Goal: Obtain resource: Download file/media

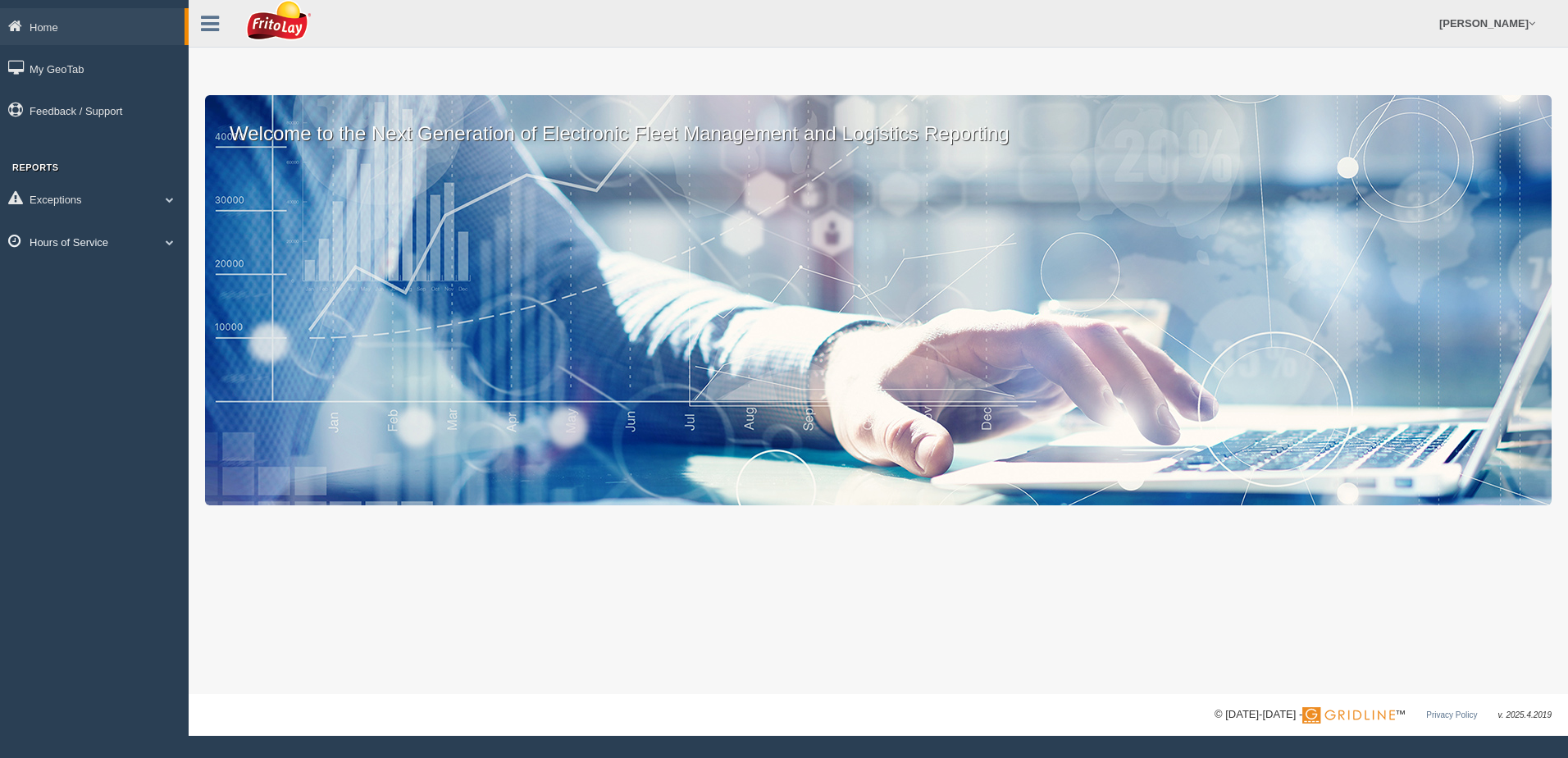
click at [174, 241] on span at bounding box center [170, 242] width 21 height 8
click at [128, 308] on link "HOS Violation Audit Reports" at bounding box center [107, 309] width 155 height 30
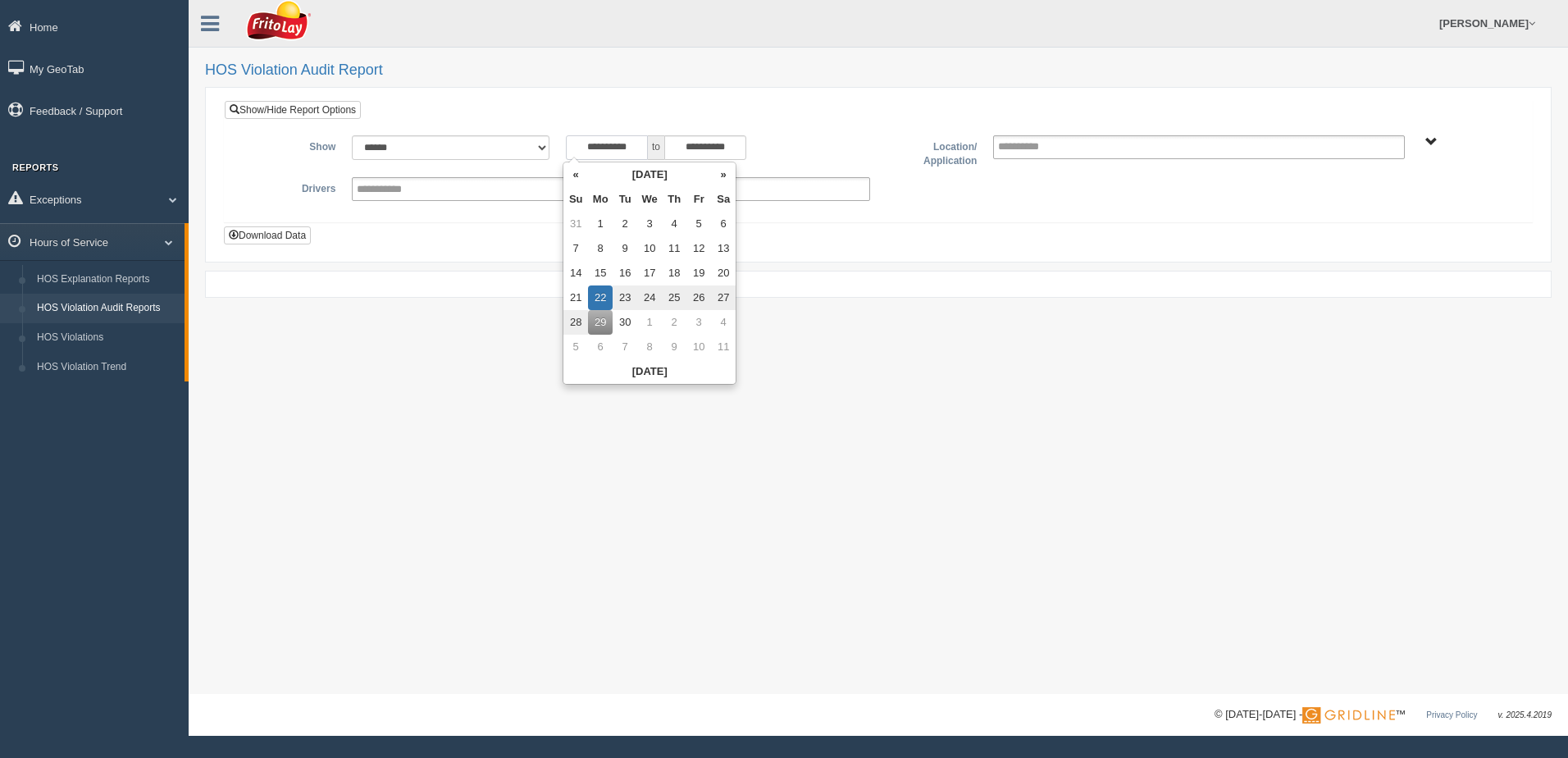
click at [577, 145] on input "**********" at bounding box center [607, 148] width 82 height 25
click at [568, 179] on th "«" at bounding box center [576, 175] width 25 height 25
click at [573, 182] on th "«" at bounding box center [580, 175] width 25 height 25
click at [579, 251] on td "6" at bounding box center [580, 249] width 25 height 25
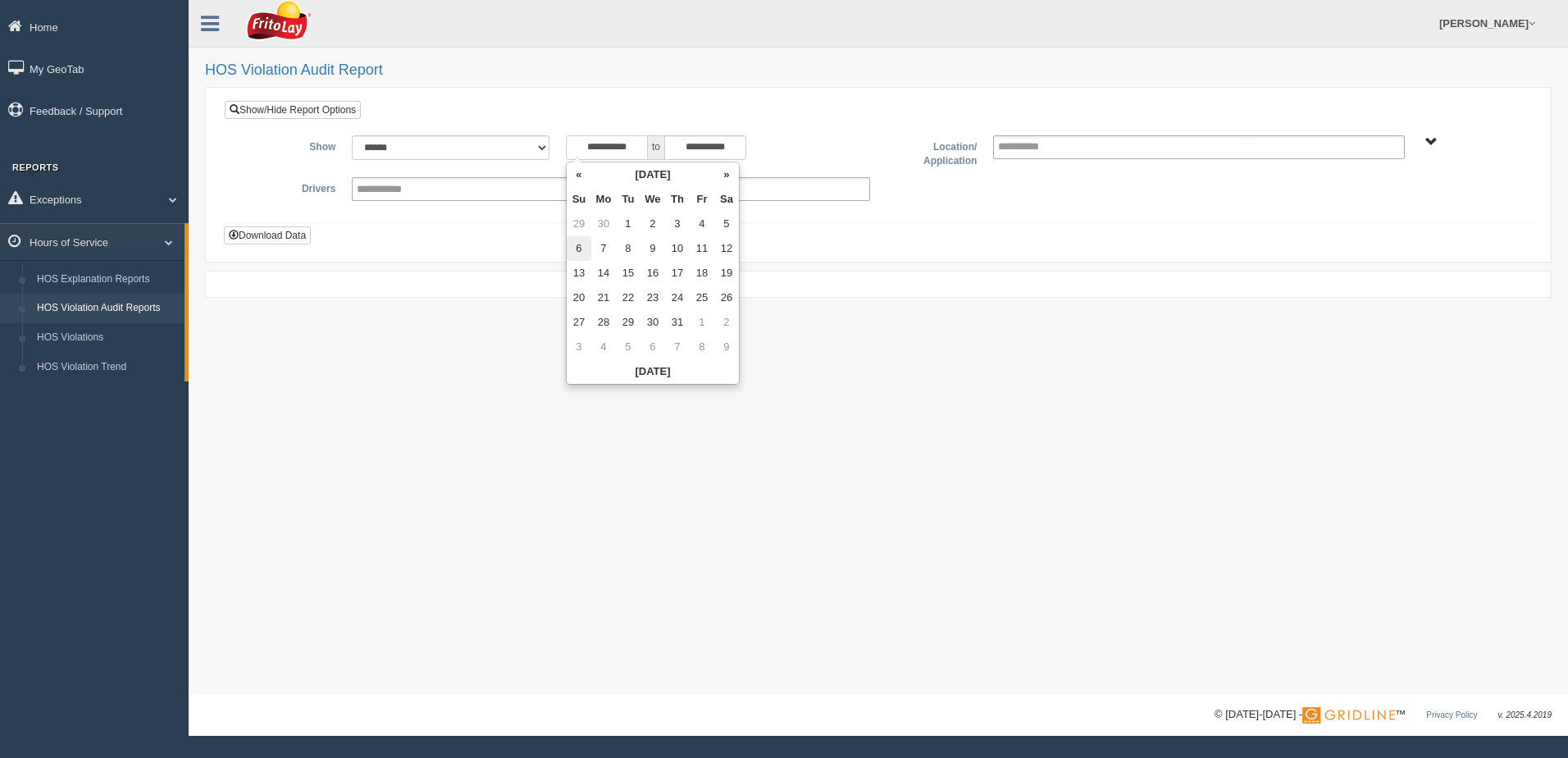
type input "**********"
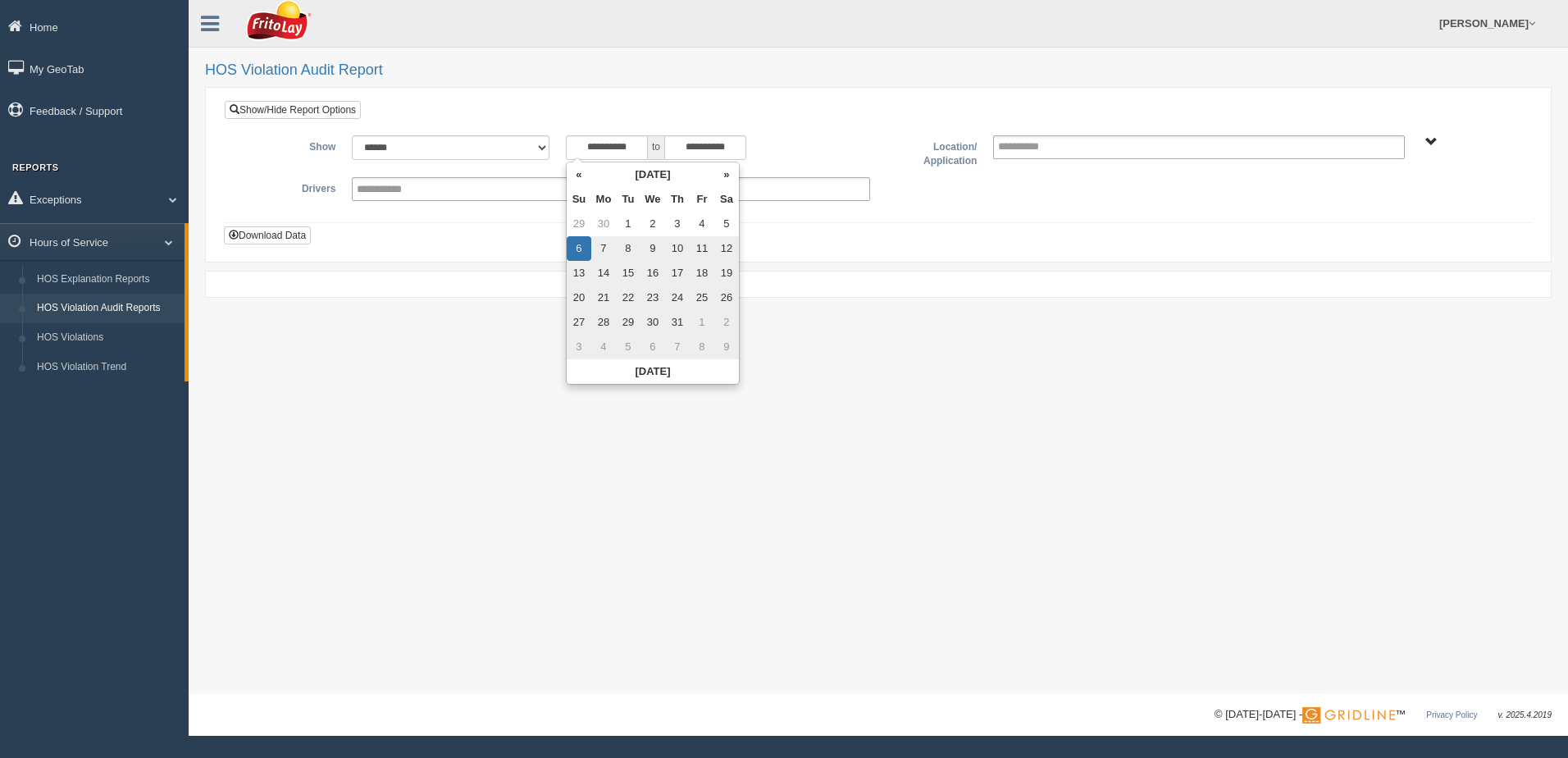
click at [1430, 144] on span "NORTHCENTRAL REGION" at bounding box center [1432, 142] width 12 height 12
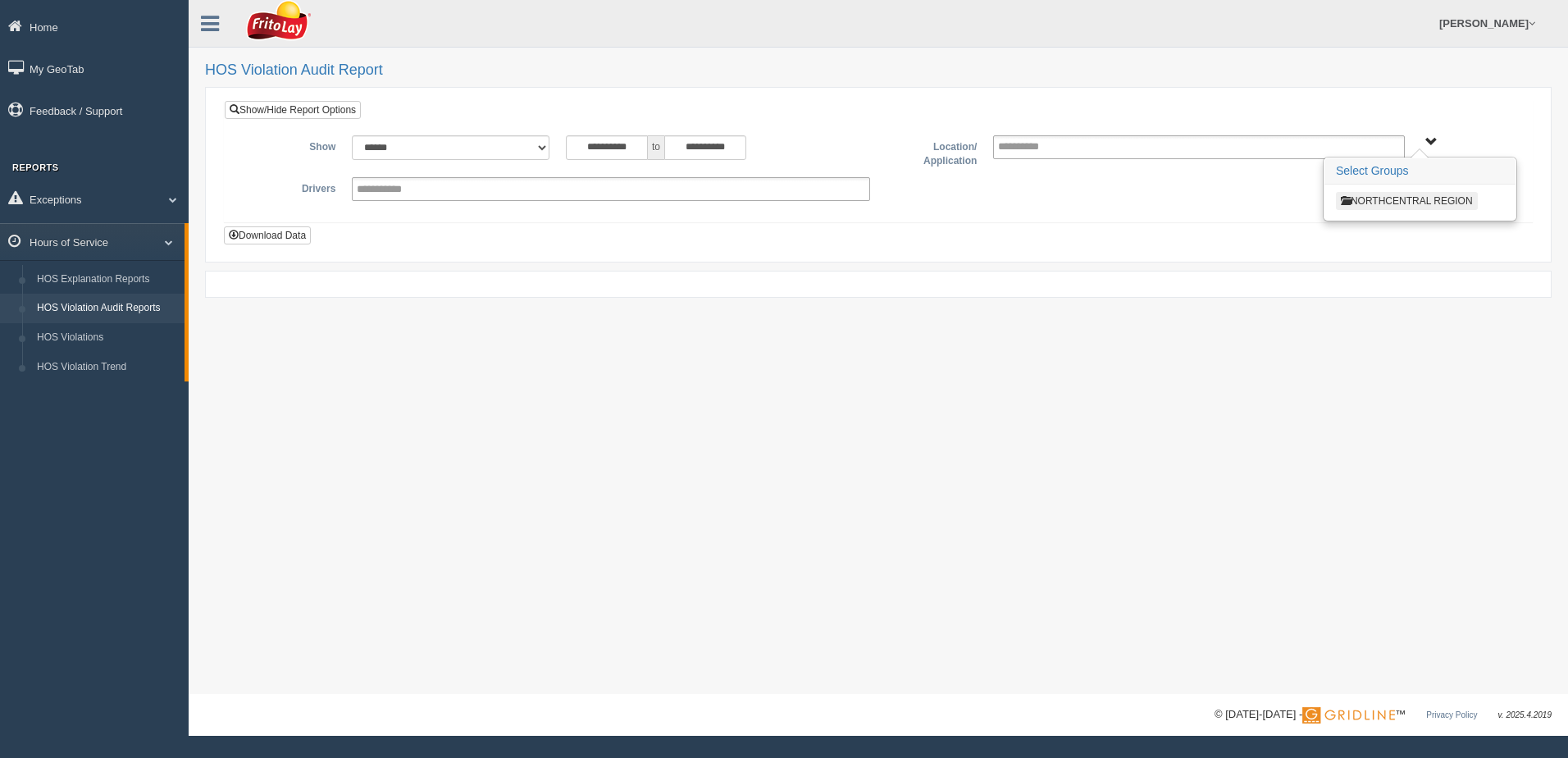
click at [1417, 201] on button "NORTHCENTRAL REGION" at bounding box center [1407, 200] width 142 height 18
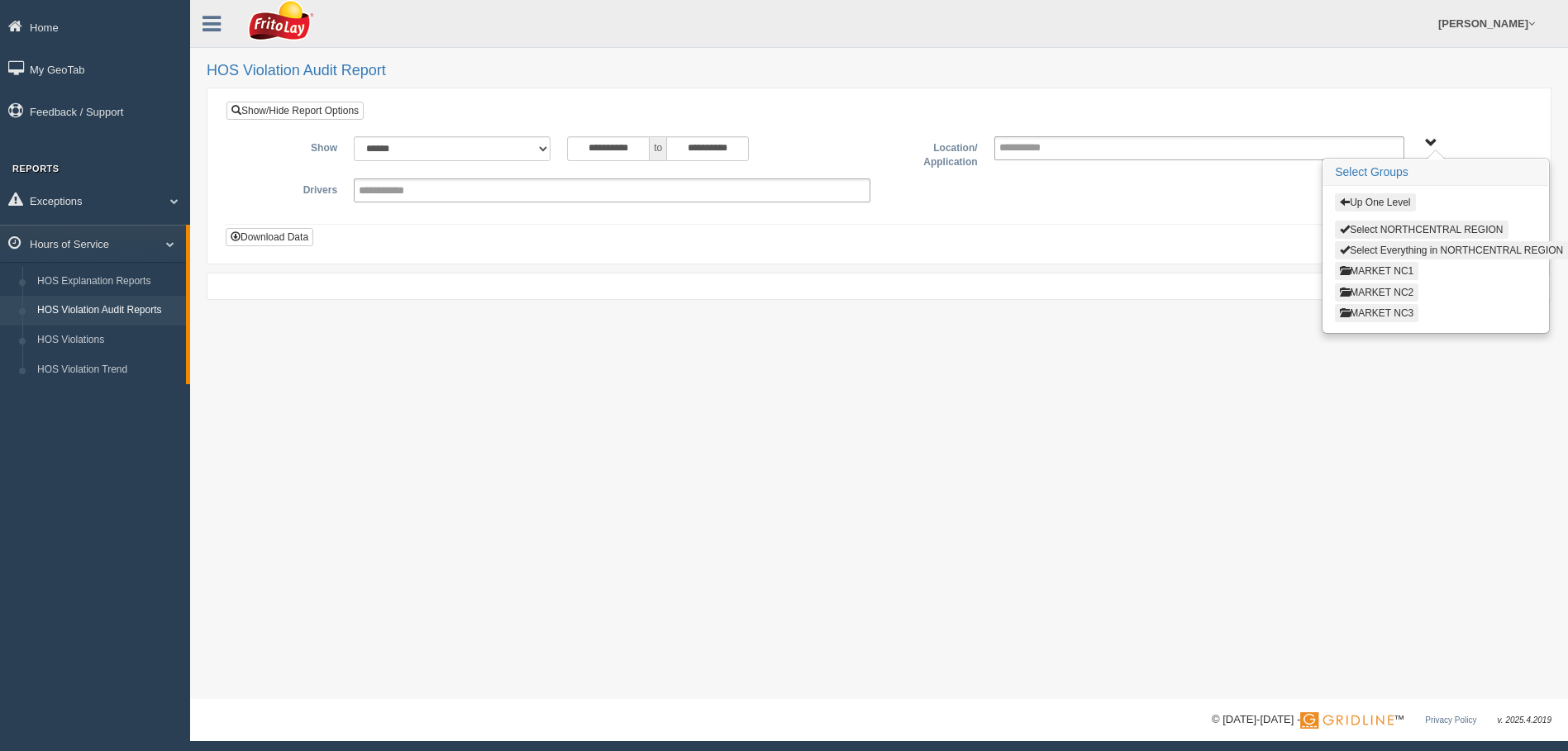
click at [1378, 314] on button "MARKET NC3" at bounding box center [1376, 313] width 83 height 19
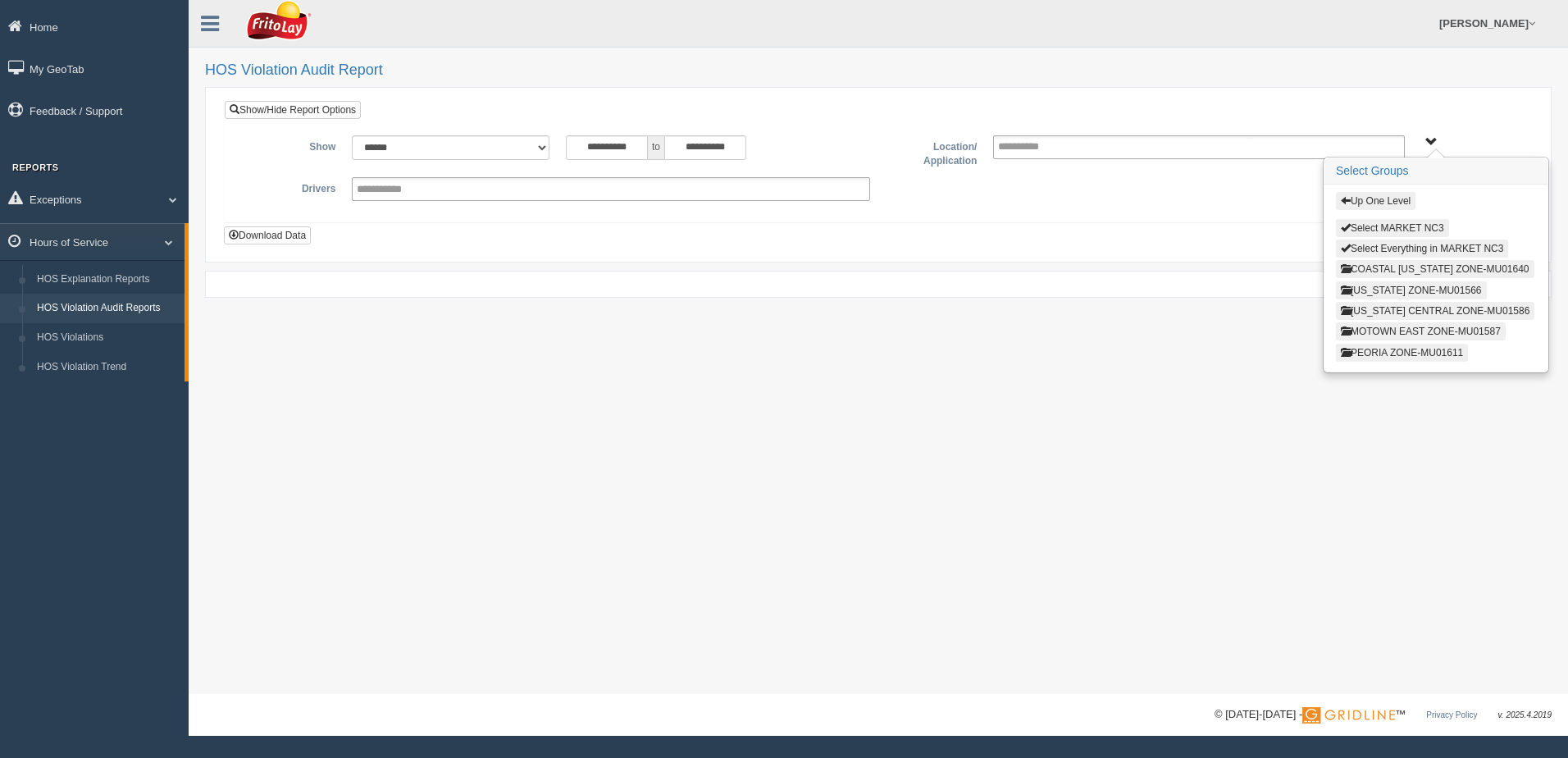
click at [1376, 267] on button "COASTAL [US_STATE] ZONE-MU01640" at bounding box center [1436, 269] width 199 height 18
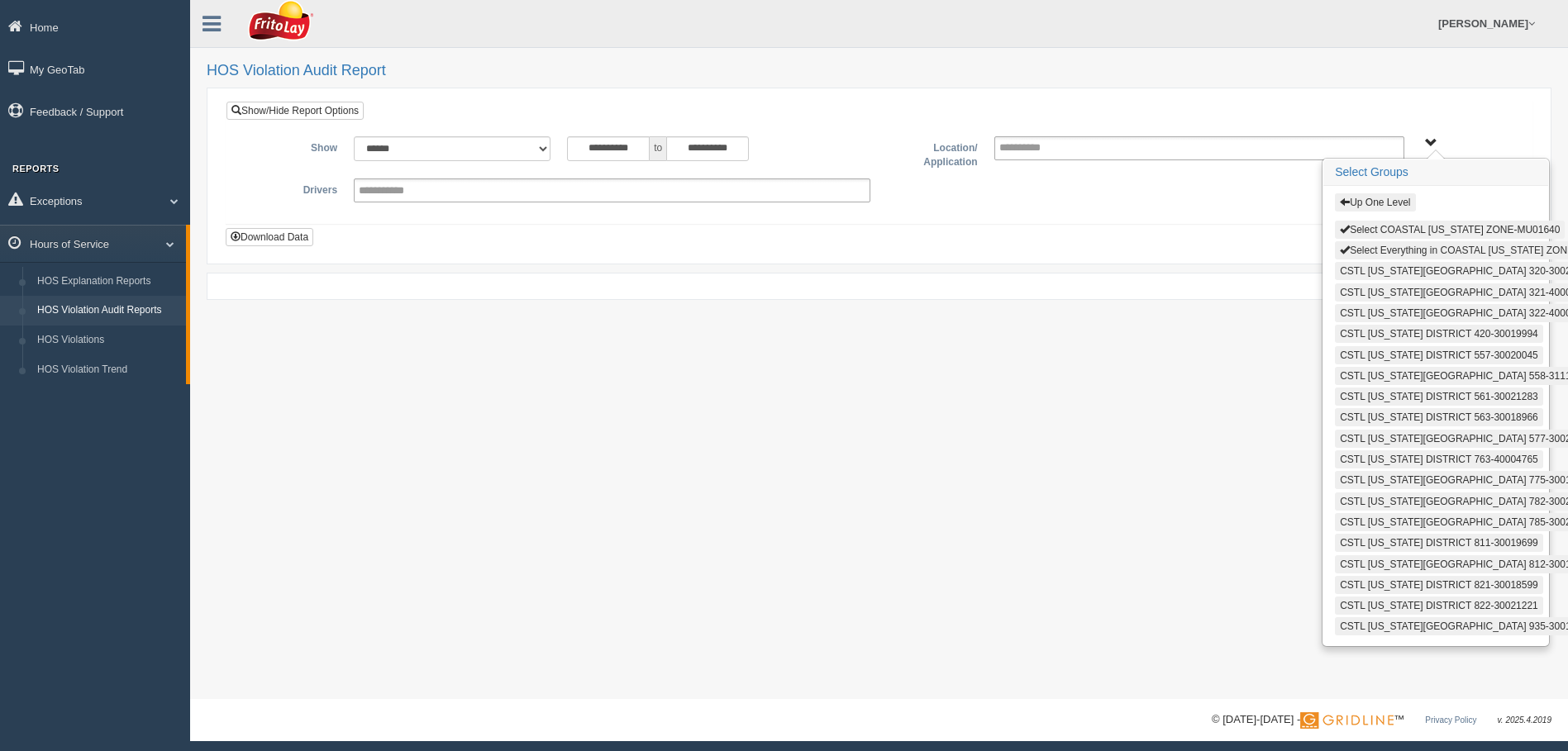
click at [1380, 251] on button "Select Everything in COASTAL [US_STATE] ZONE-MU01640" at bounding box center [1479, 250] width 290 height 19
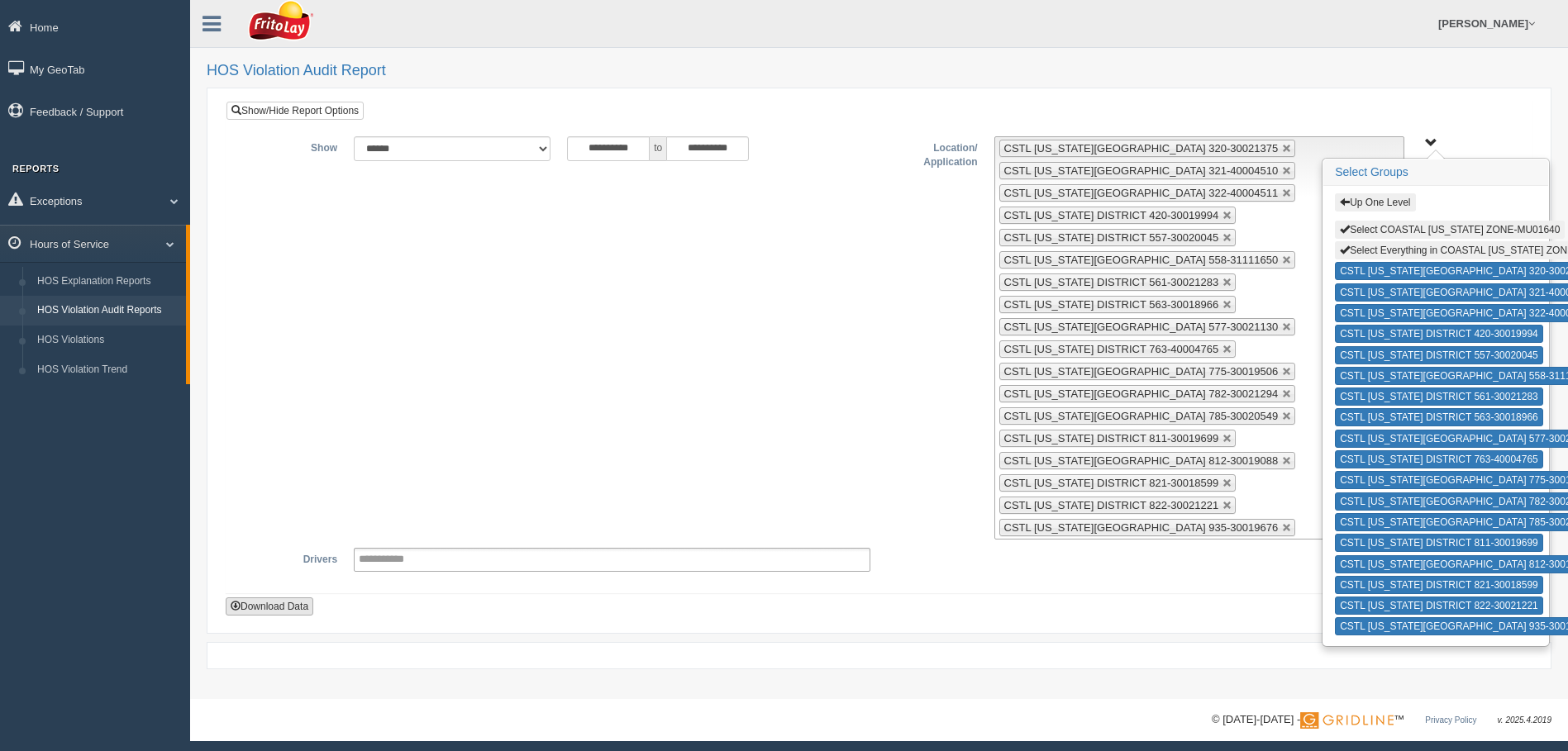
click at [271, 608] on button "Download Data" at bounding box center [269, 606] width 88 height 19
